Goal: Register for event/course

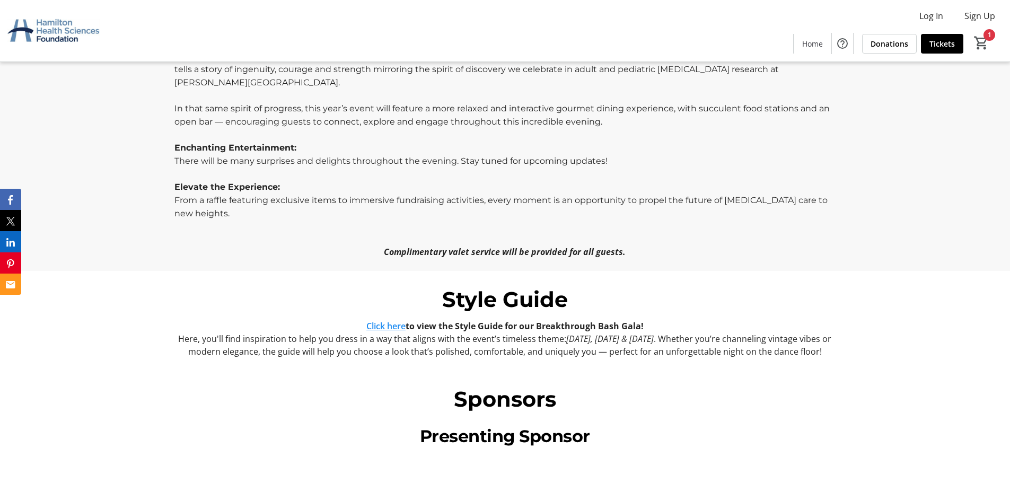
scroll to position [742, 0]
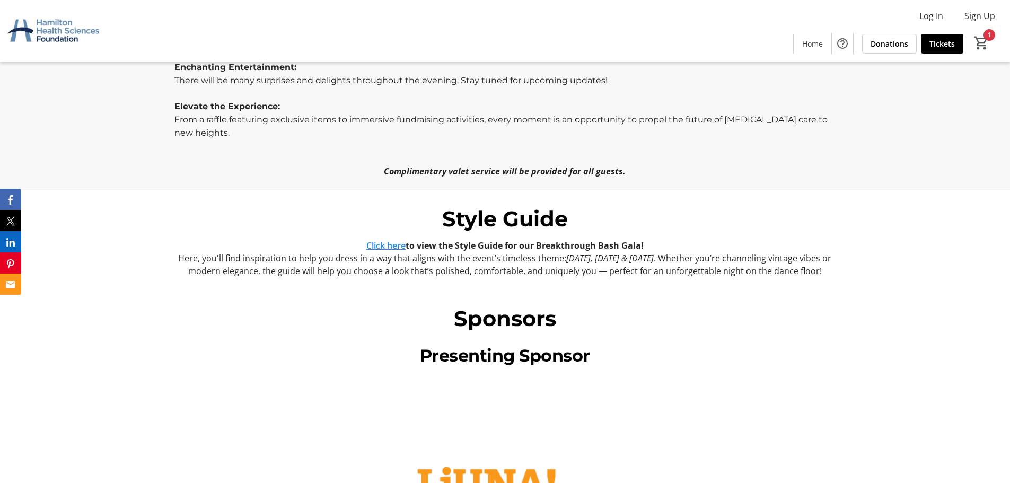
click at [434, 252] on p "Here, you'll find inspiration to help you dress in a way that aligns with the e…" at bounding box center [504, 264] width 661 height 25
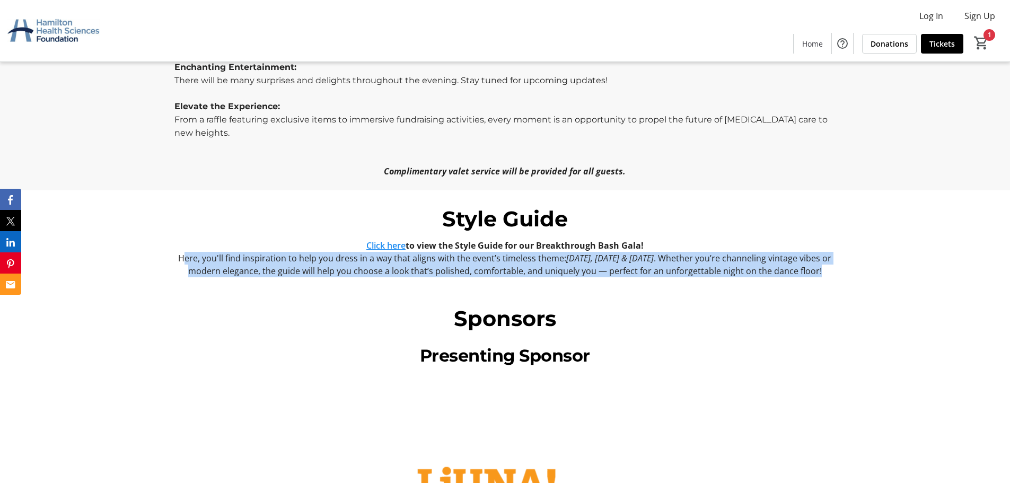
click at [434, 252] on p "Here, you'll find inspiration to help you dress in a way that aligns with the e…" at bounding box center [504, 264] width 661 height 25
click at [422, 254] on p "Here, you'll find inspiration to help you dress in a way that aligns with the e…" at bounding box center [504, 264] width 661 height 25
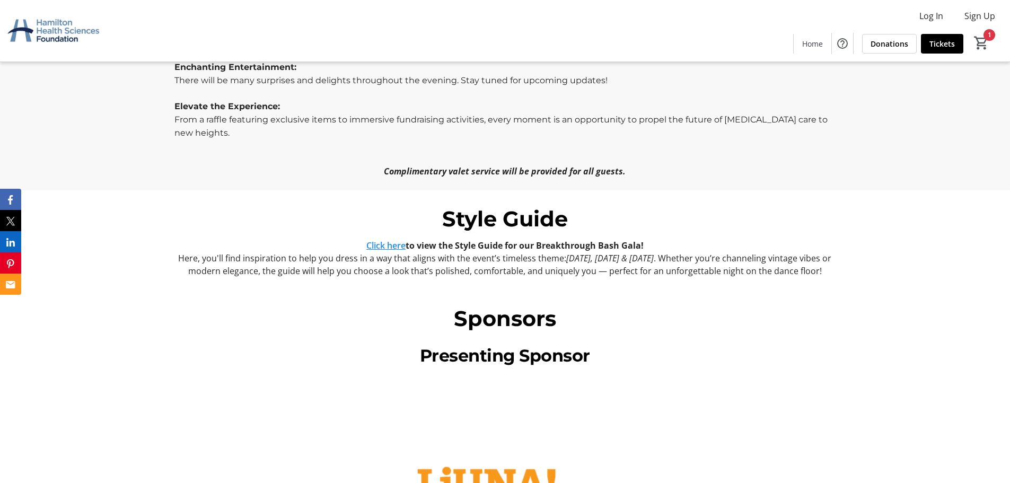
click at [389, 240] on link "Click here" at bounding box center [385, 246] width 39 height 12
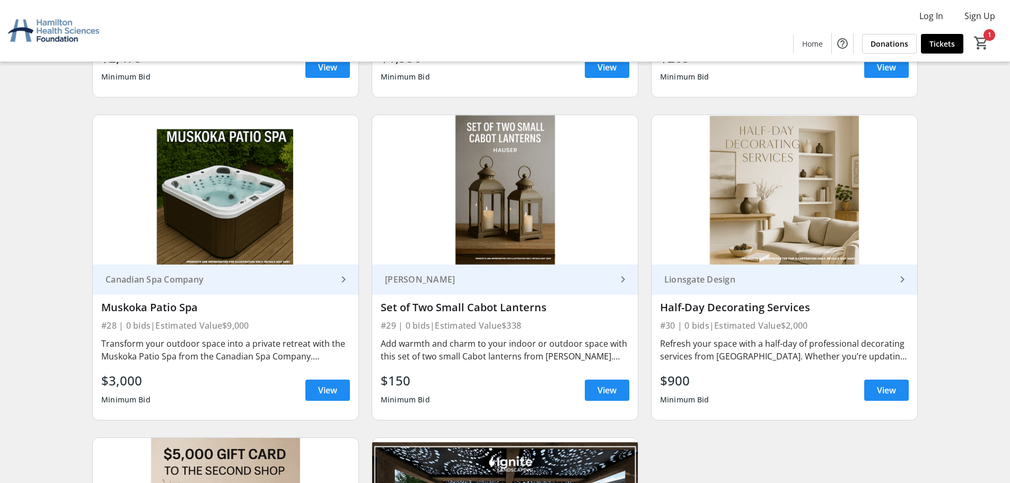
scroll to position [3315, 0]
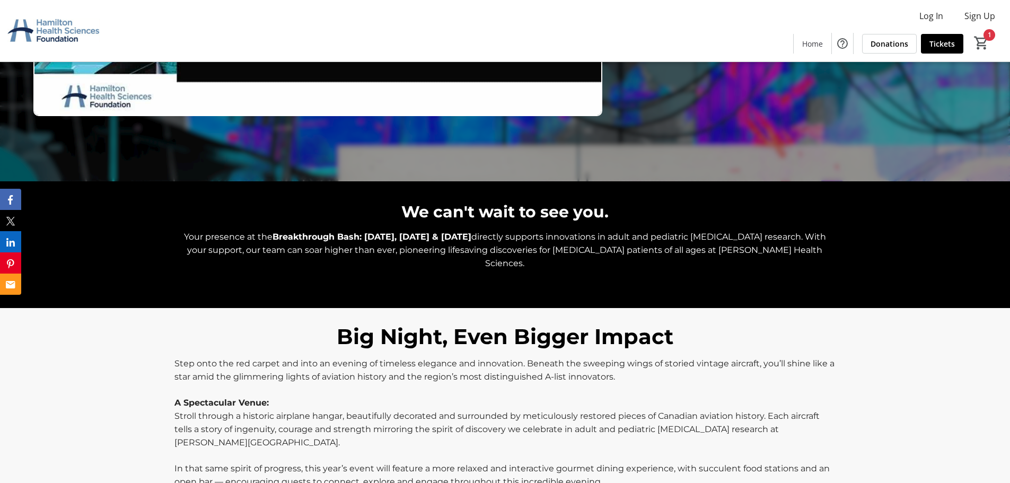
scroll to position [318, 0]
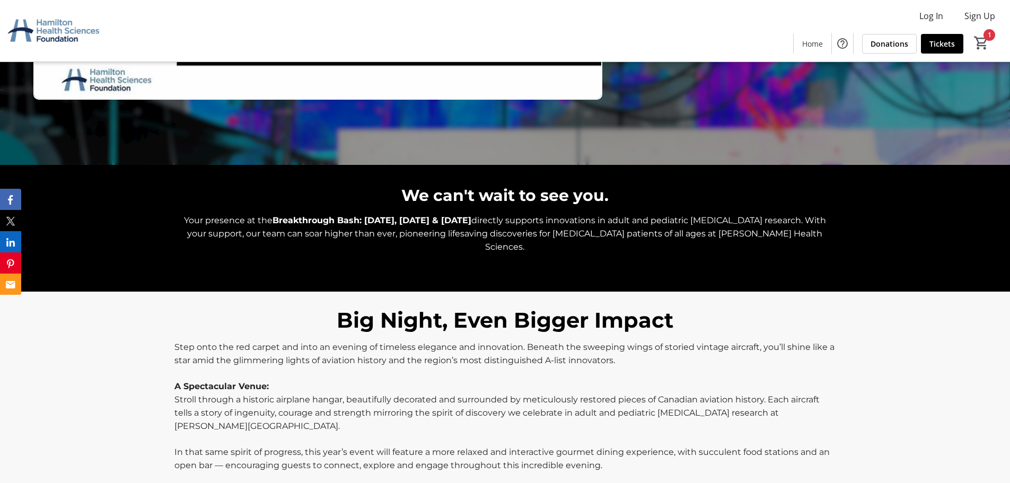
click at [348, 221] on strong "Breakthrough Bash: [DATE], [DATE] & [DATE]" at bounding box center [372, 220] width 199 height 10
click at [346, 223] on strong "Breakthrough Bash: [DATE], [DATE] & [DATE]" at bounding box center [372, 220] width 199 height 10
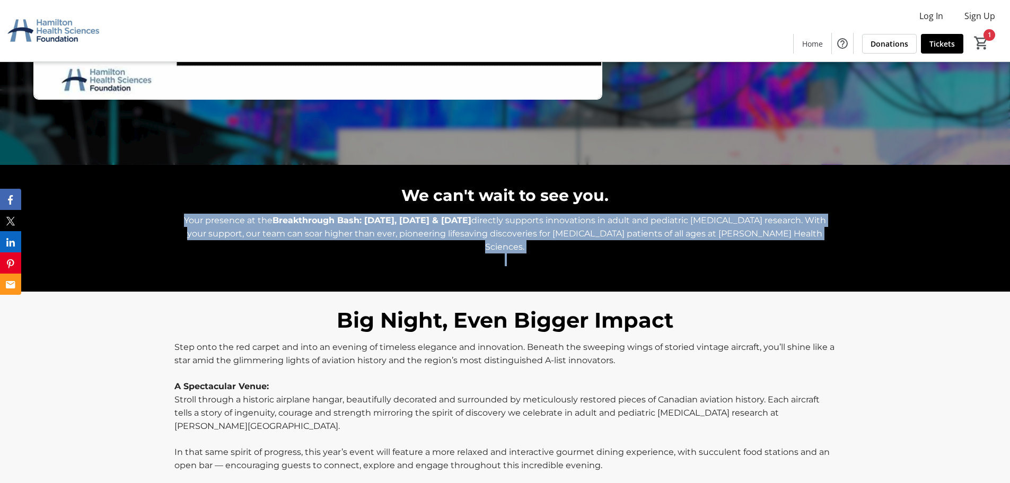
click at [346, 223] on strong "Breakthrough Bash: [DATE], [DATE] & [DATE]" at bounding box center [372, 220] width 199 height 10
click at [361, 235] on span "directly supports innovations in adult and pediatric [MEDICAL_DATA] research. W…" at bounding box center [506, 233] width 639 height 37
click at [397, 219] on strong "Breakthrough Bash: [DATE], [DATE] & [DATE]" at bounding box center [372, 220] width 199 height 10
click at [418, 224] on strong "Breakthrough Bash: [DATE], [DATE] & [DATE]" at bounding box center [372, 220] width 199 height 10
click at [471, 221] on strong "Breakthrough Bash: [DATE], [DATE] & [DATE]" at bounding box center [372, 220] width 199 height 10
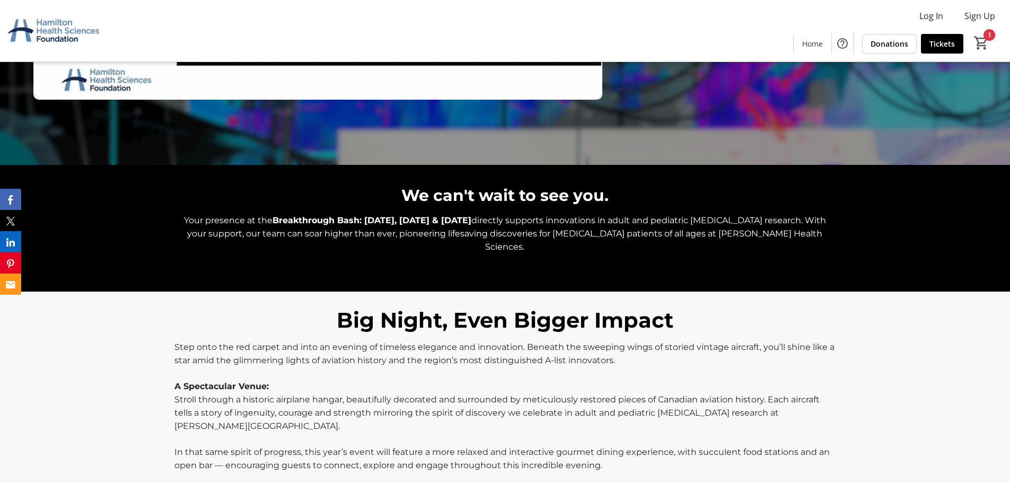
drag, startPoint x: 495, startPoint y: 221, endPoint x: 272, endPoint y: 224, distance: 223.3
click at [272, 224] on p "Your presence at the Breakthrough Bash: Yesterday, Today & Tomorrow directly su…" at bounding box center [504, 234] width 661 height 40
copy strong "Breakthrough Bash: [DATE], [DATE] & [DATE]"
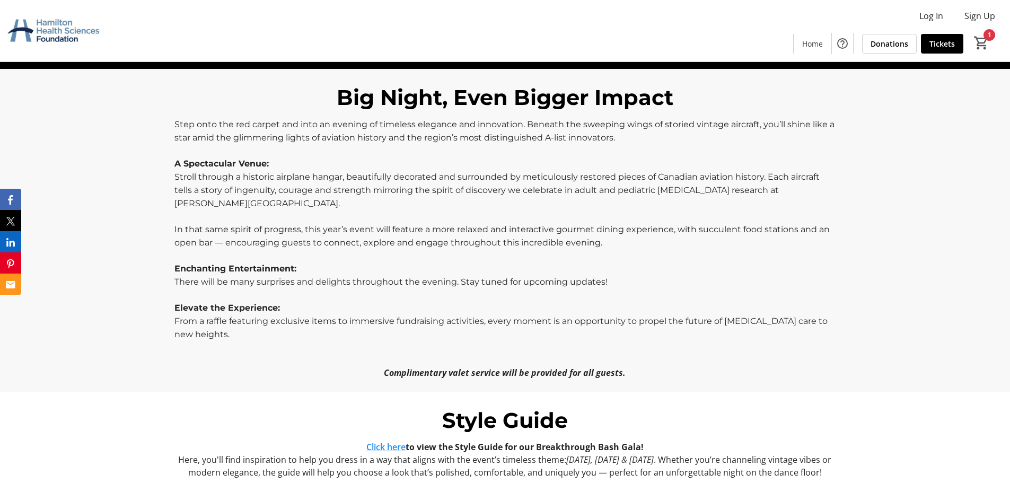
scroll to position [477, 0]
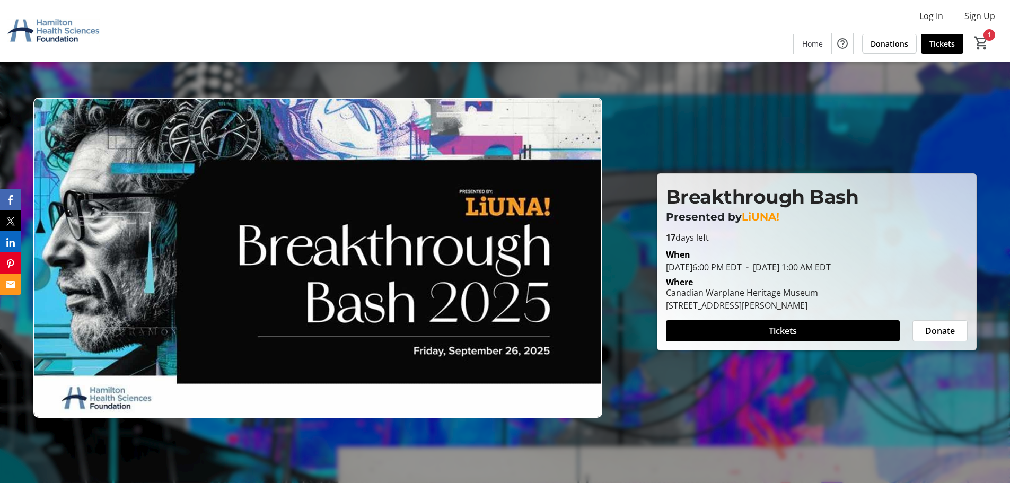
scroll to position [742, 0]
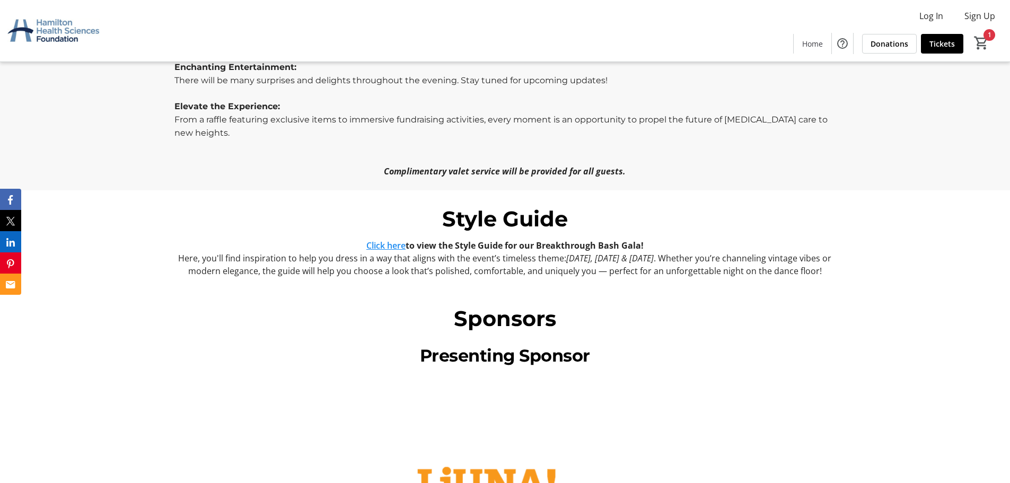
click at [201, 60] on div "Log In Sign Up Home Donations Tickets 1" at bounding box center [505, 31] width 1010 height 62
